Goal: Entertainment & Leisure: Consume media (video, audio)

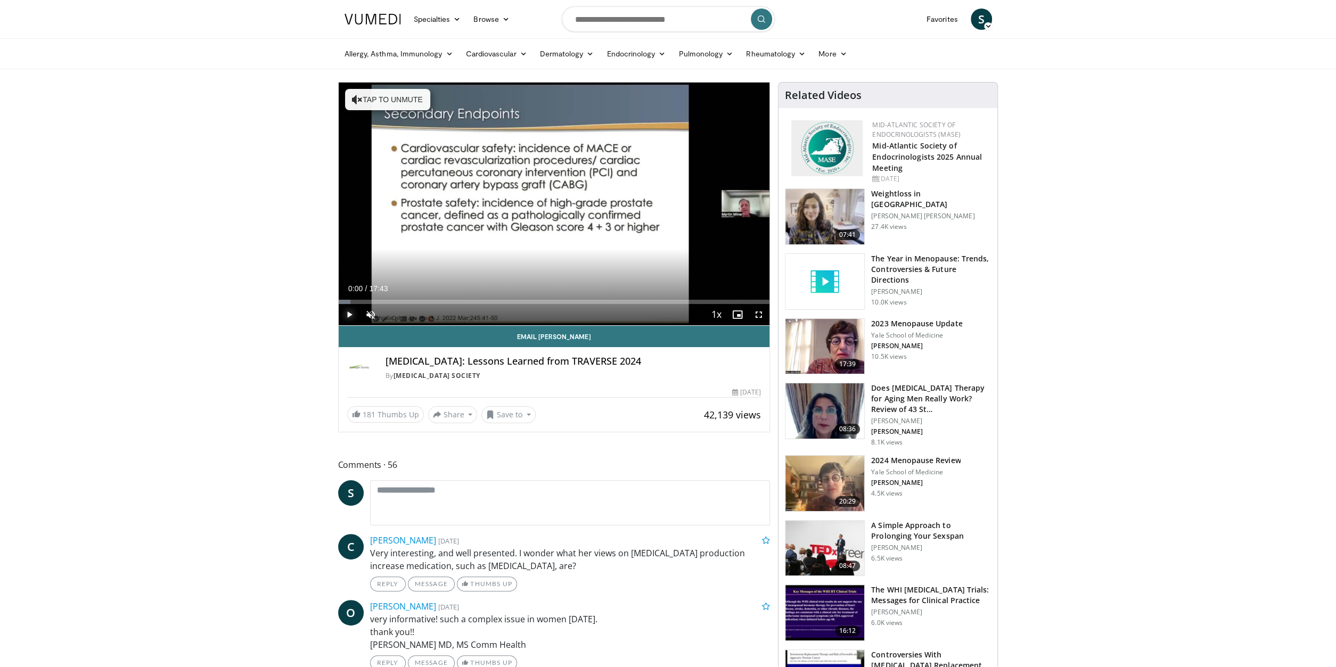
click at [349, 313] on span "Video Player" at bounding box center [349, 314] width 21 height 21
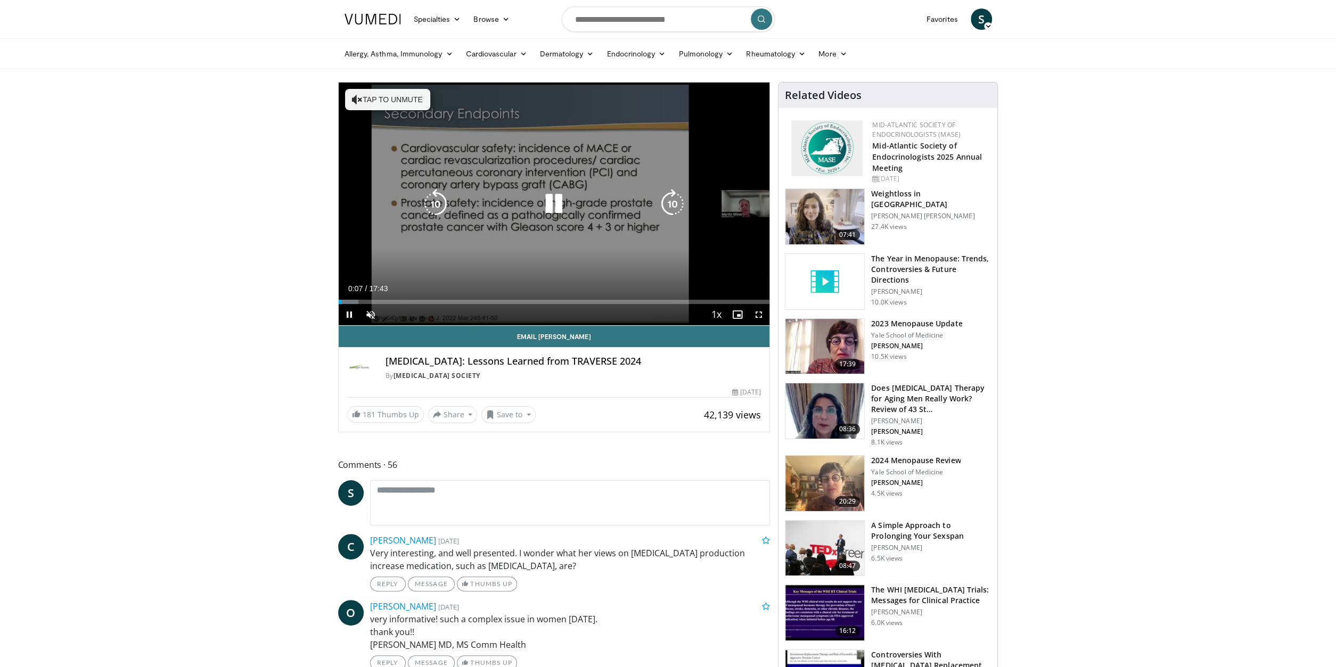
click at [381, 95] on button "Tap to unmute" at bounding box center [387, 99] width 85 height 21
